Goal: Transaction & Acquisition: Purchase product/service

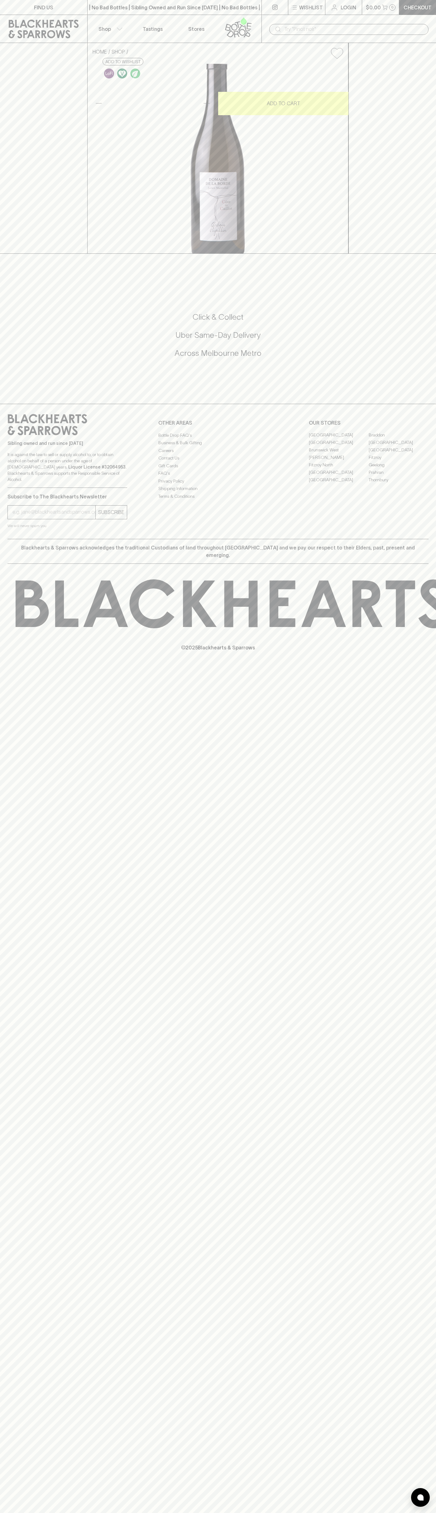
click at [55, 18] on link at bounding box center [43, 29] width 87 height 28
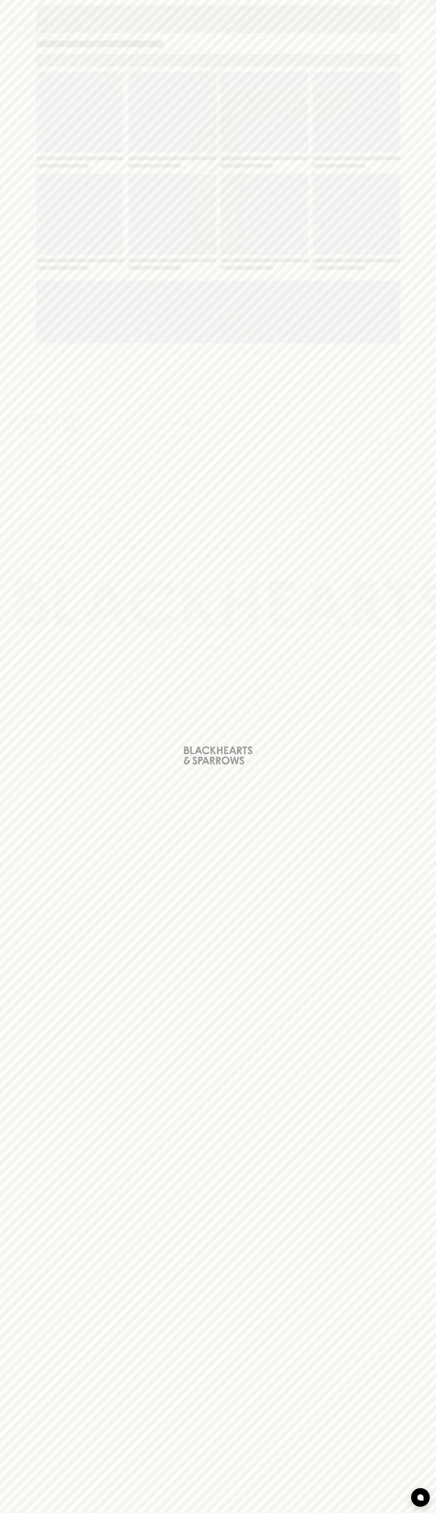
click at [406, 991] on div "Loading" at bounding box center [218, 756] width 436 height 1513
click at [291, 1513] on html "FIND US | No Bad Bottles | Sibling Owned and Run Since [DATE] | No Bad Bottles …" at bounding box center [218, 756] width 436 height 1513
click at [21, 1502] on div "Loading" at bounding box center [218, 756] width 436 height 1513
